Goal: Navigation & Orientation: Find specific page/section

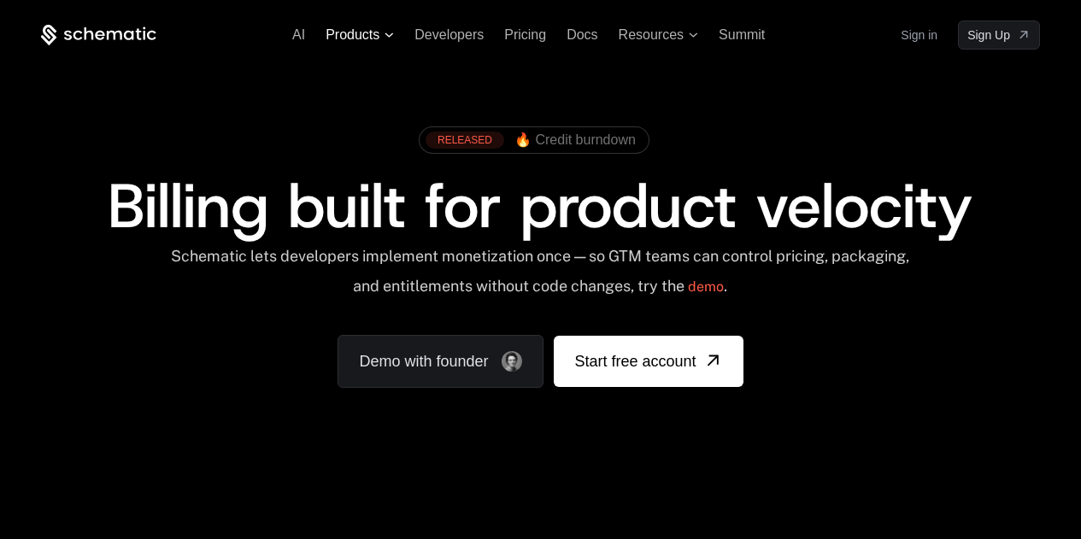
click at [366, 32] on span "Products" at bounding box center [352, 34] width 54 height 15
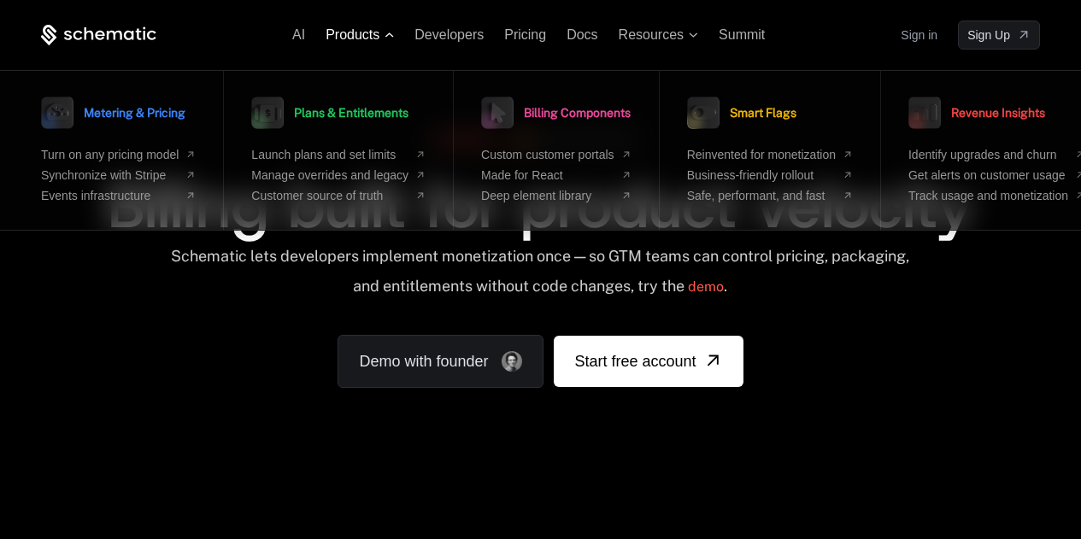
click at [366, 32] on span "Products" at bounding box center [352, 34] width 54 height 15
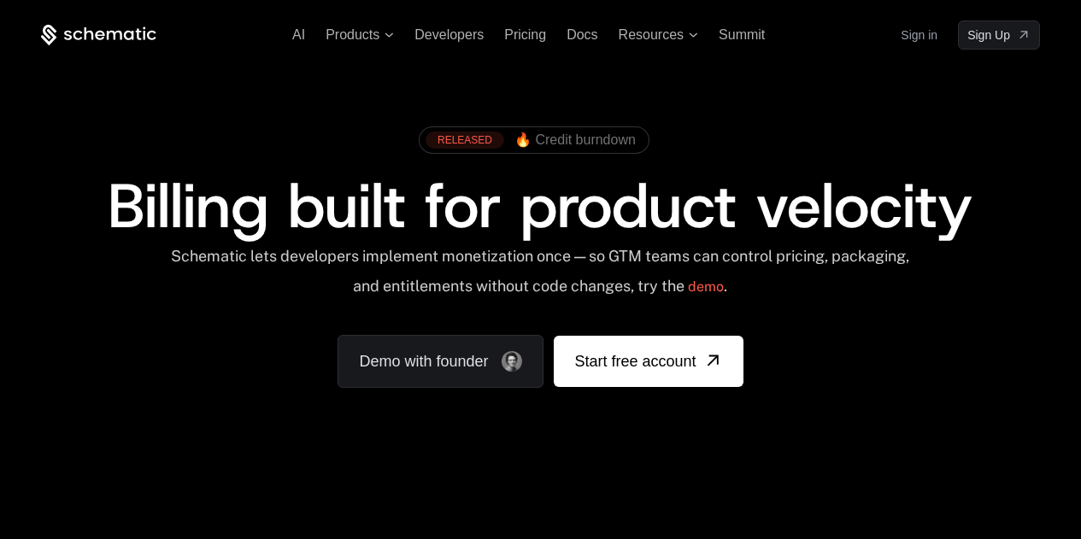
click at [298, 56] on div "RELEASED 🔥 Credit burndown Billing built for product velocity Schematic lets de…" at bounding box center [540, 253] width 1081 height 407
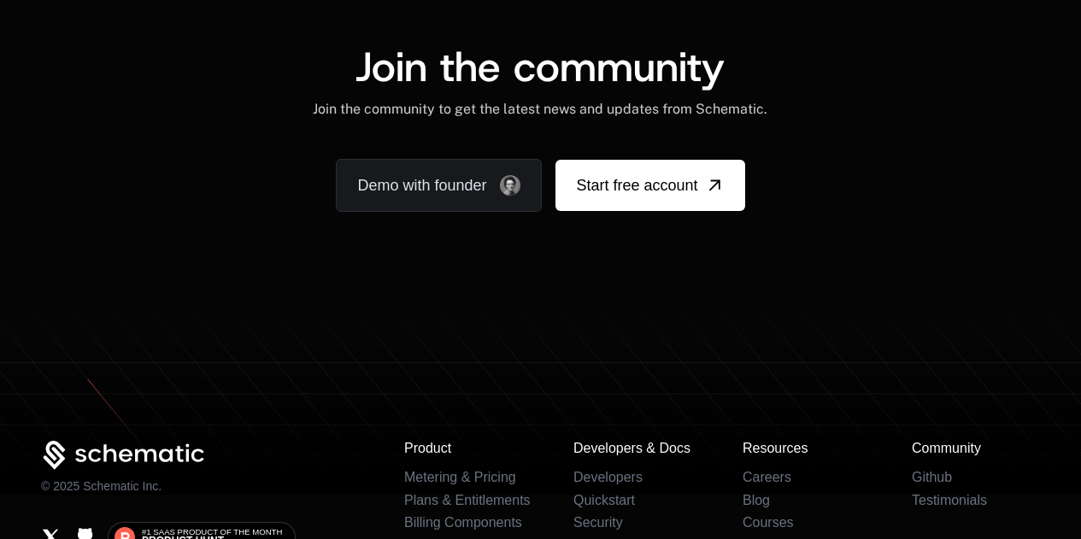
scroll to position [10746, 0]
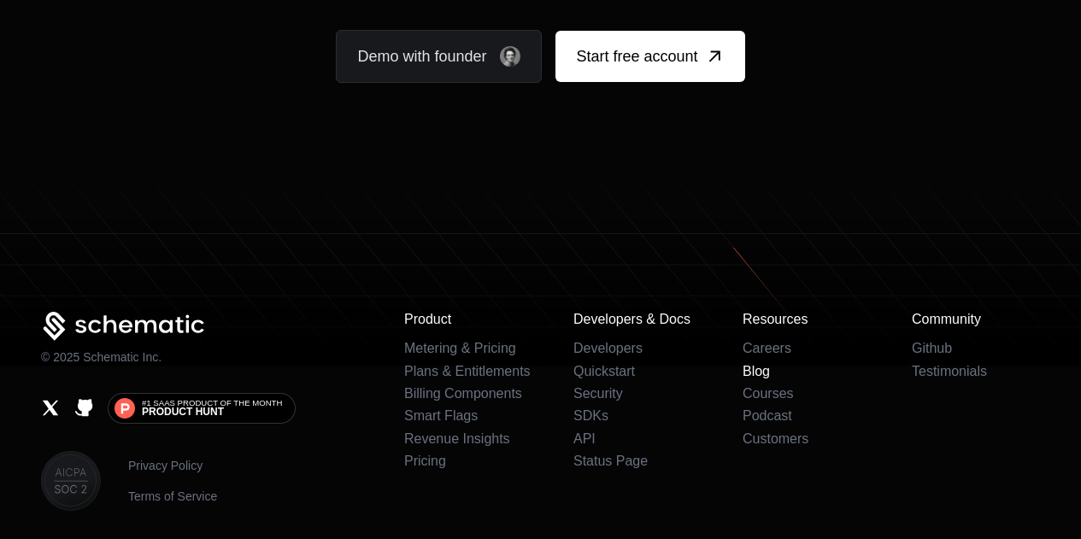
click at [763, 364] on link "Blog" at bounding box center [755, 371] width 27 height 15
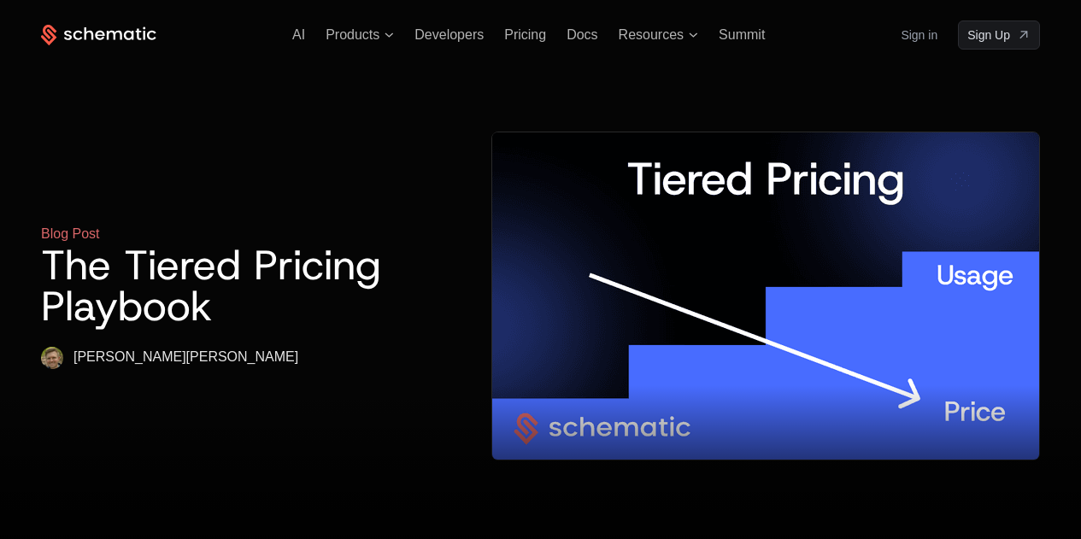
click at [114, 27] on icon at bounding box center [98, 35] width 115 height 21
